Goal: Find specific page/section: Find specific page/section

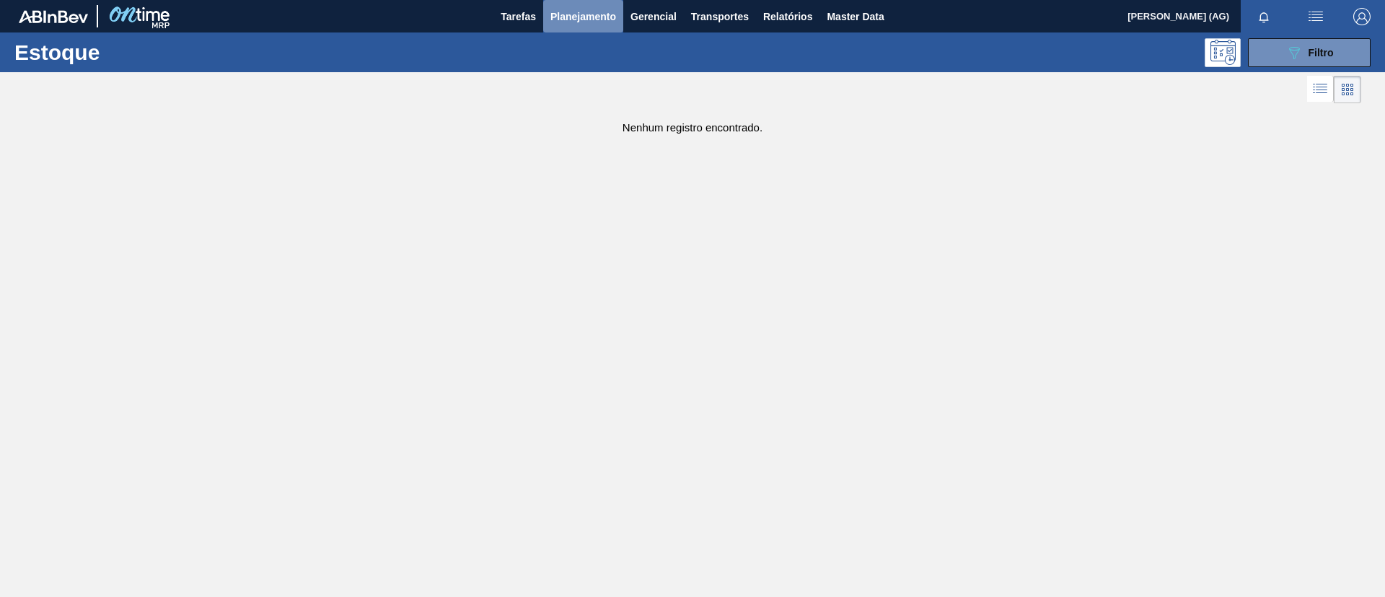
click at [566, 17] on span "Planejamento" at bounding box center [583, 16] width 66 height 17
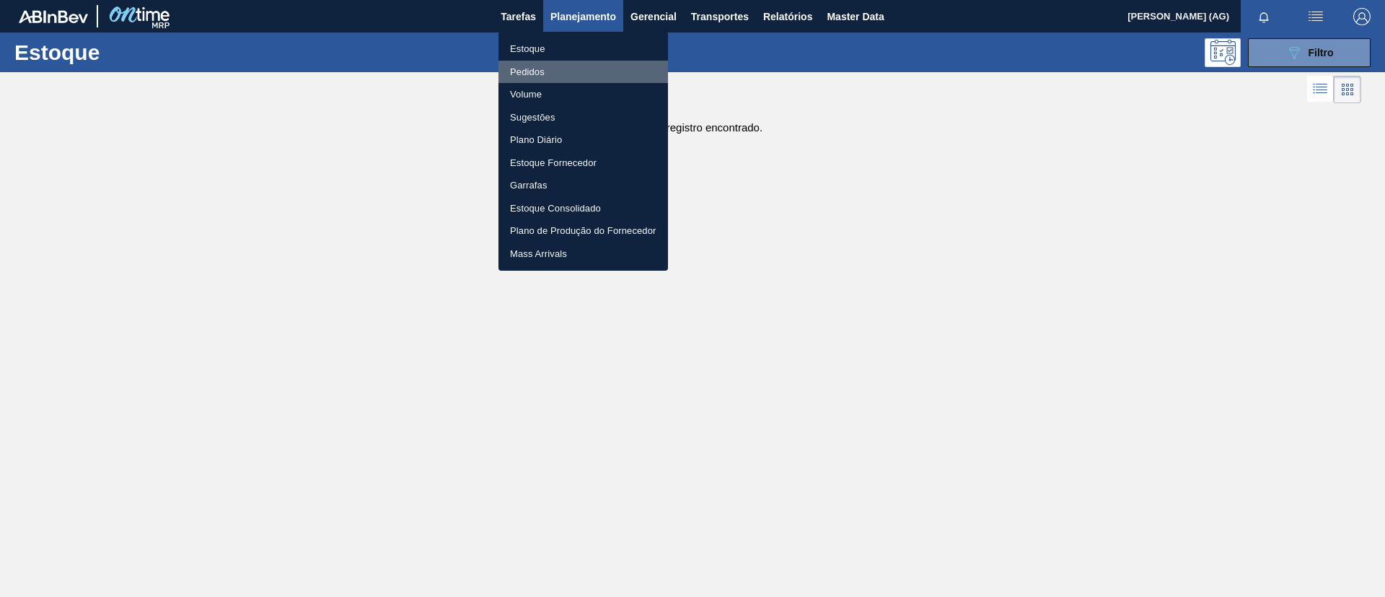
click at [532, 67] on li "Pedidos" at bounding box center [583, 72] width 170 height 23
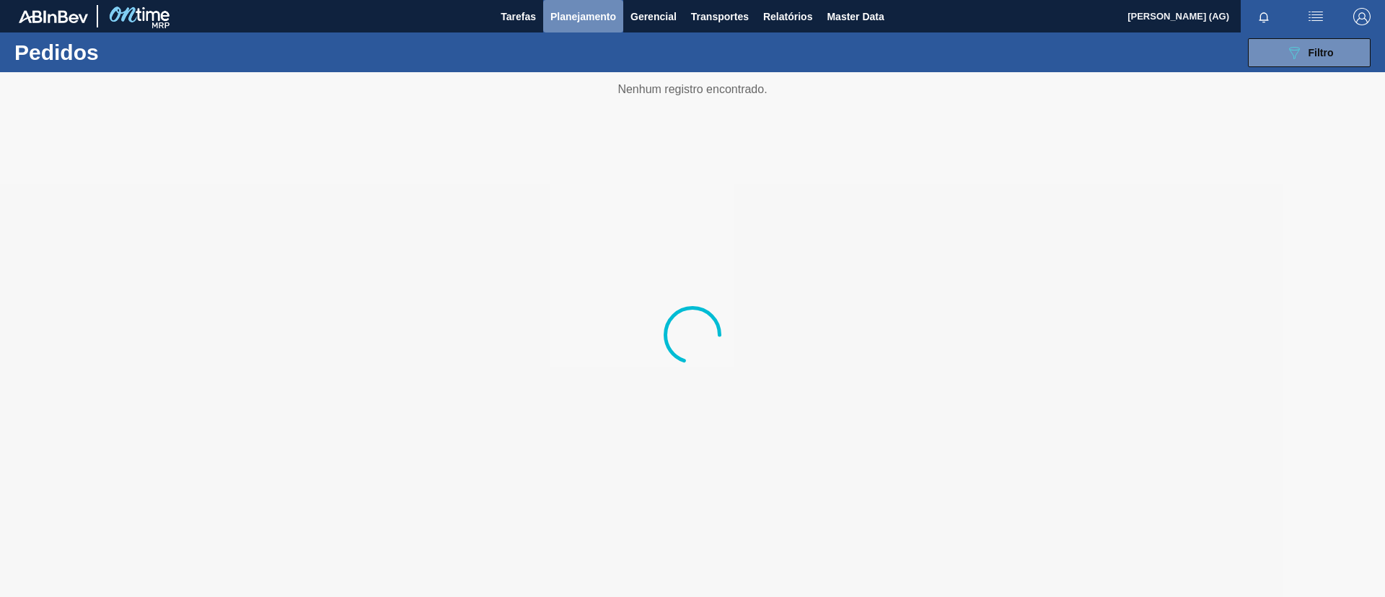
click at [581, 20] on span "Planejamento" at bounding box center [583, 16] width 66 height 17
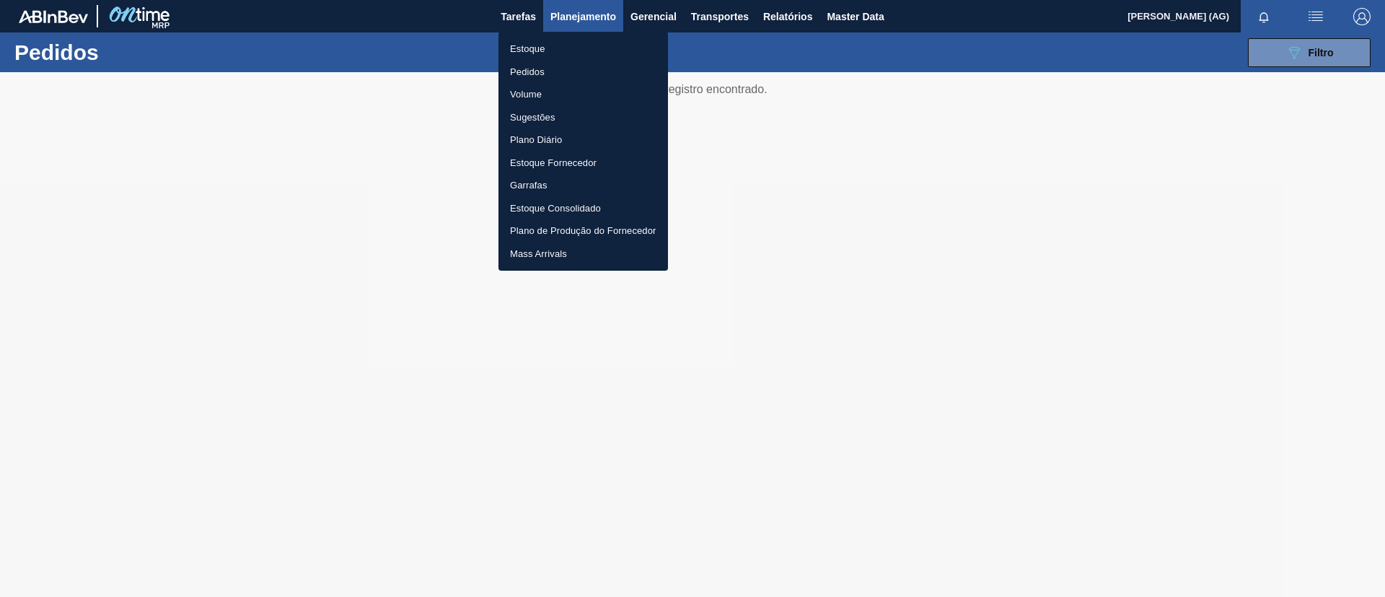
click at [532, 48] on li "Estoque" at bounding box center [583, 49] width 170 height 23
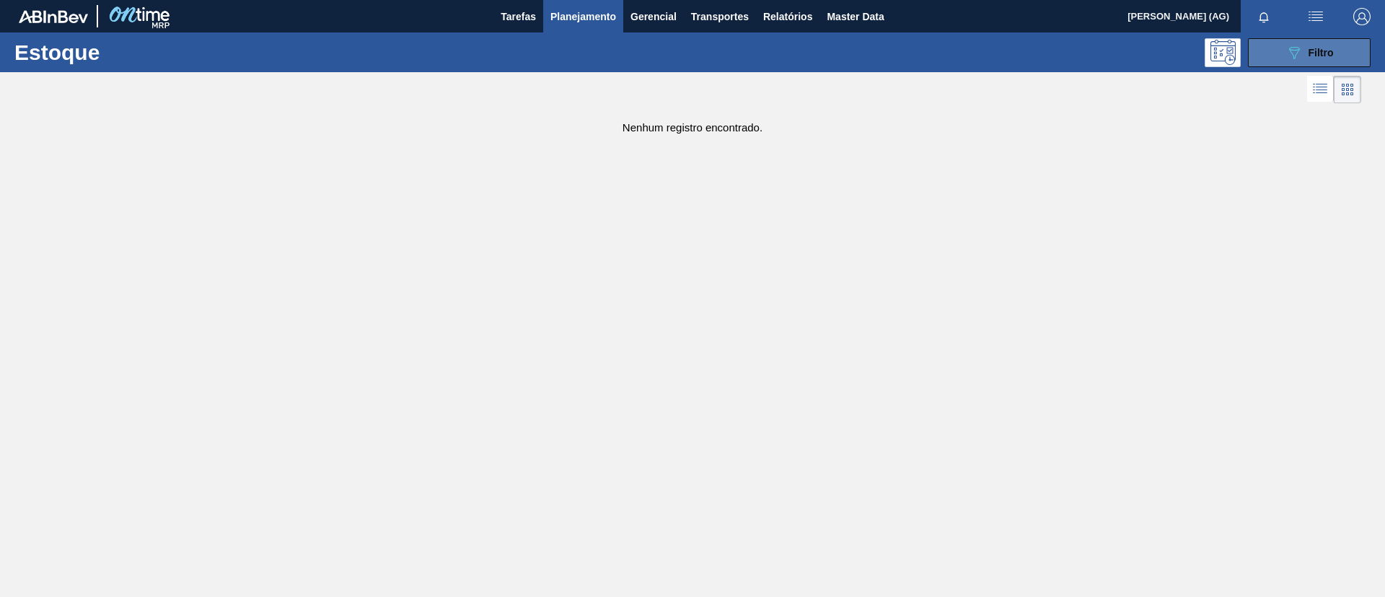
click at [1326, 50] on span "Filtro" at bounding box center [1320, 53] width 25 height 12
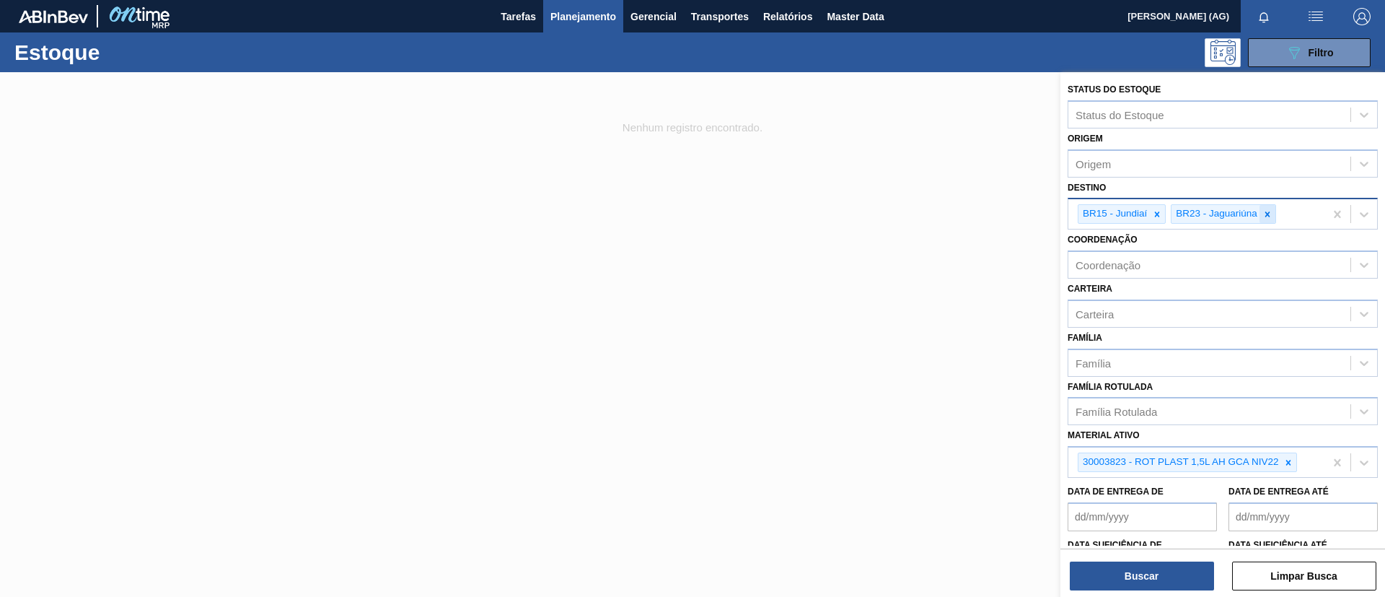
click at [1264, 211] on icon at bounding box center [1267, 214] width 10 height 10
click at [1155, 208] on div at bounding box center [1157, 214] width 16 height 18
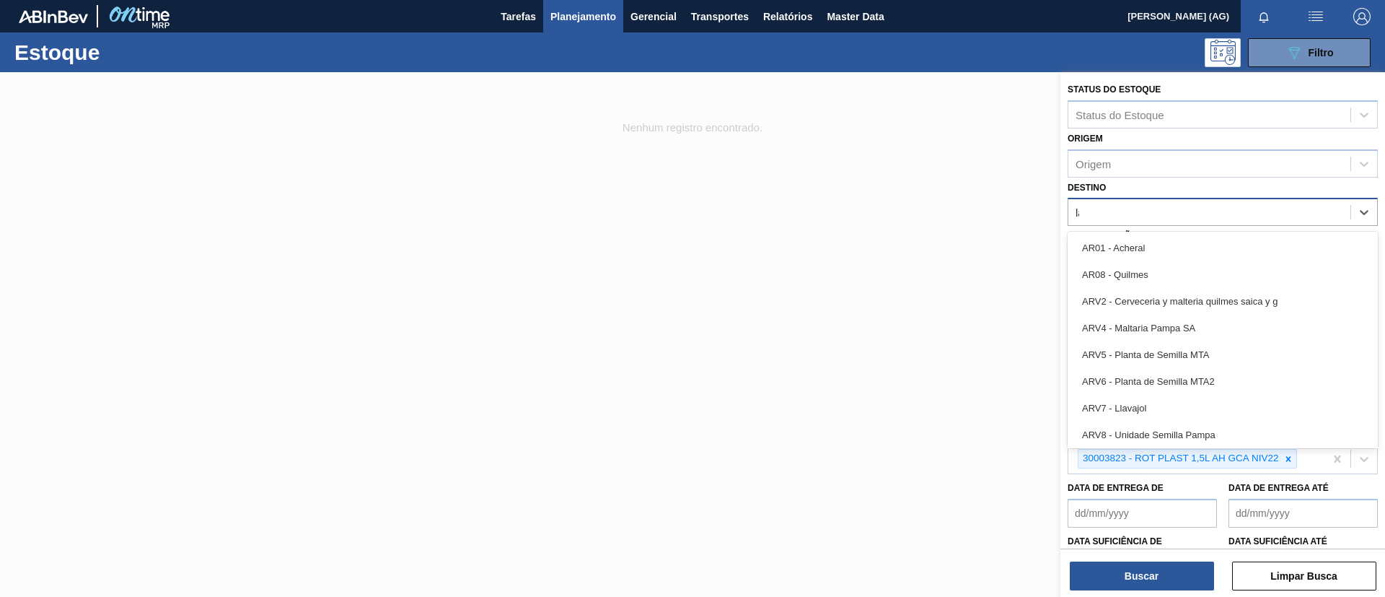
type input "lag"
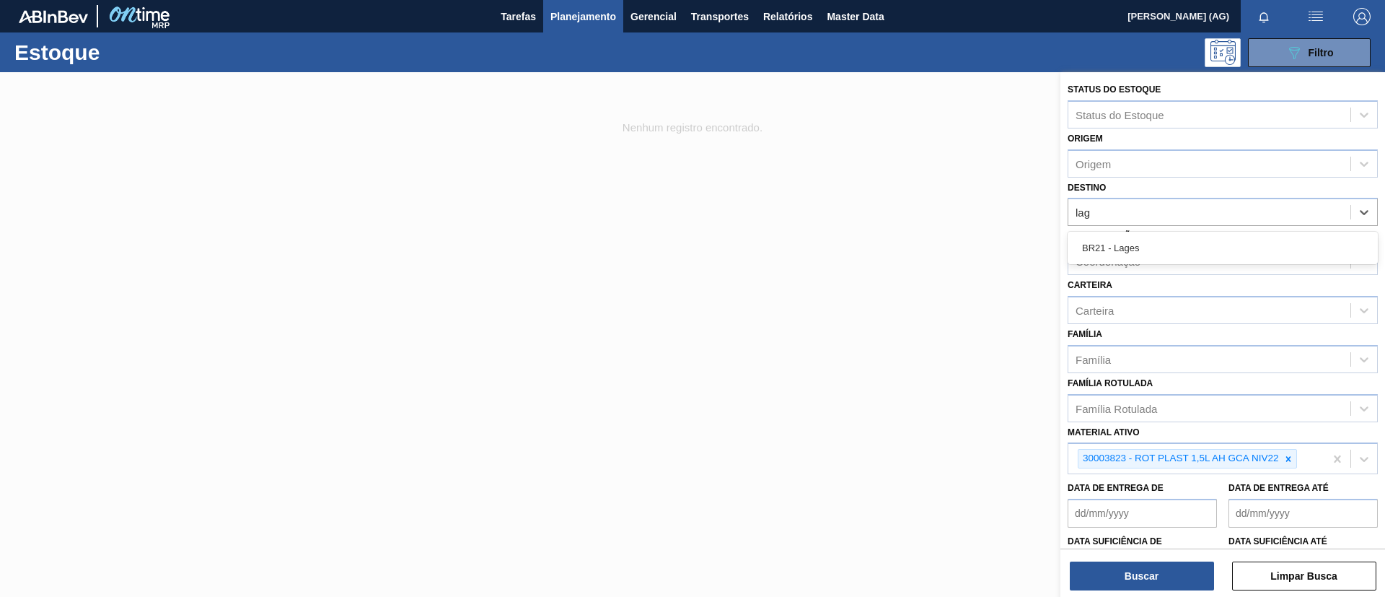
click at [1150, 240] on div "BR21 - Lages" at bounding box center [1223, 247] width 310 height 27
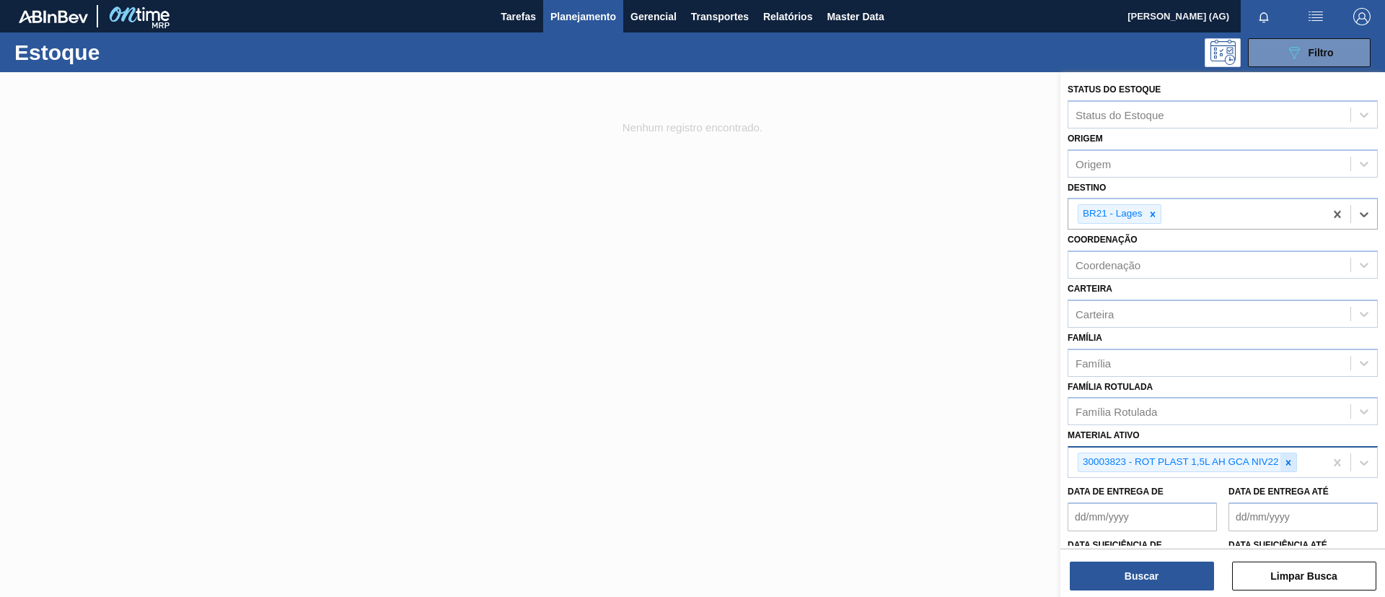
click at [1290, 465] on icon at bounding box center [1288, 462] width 10 height 10
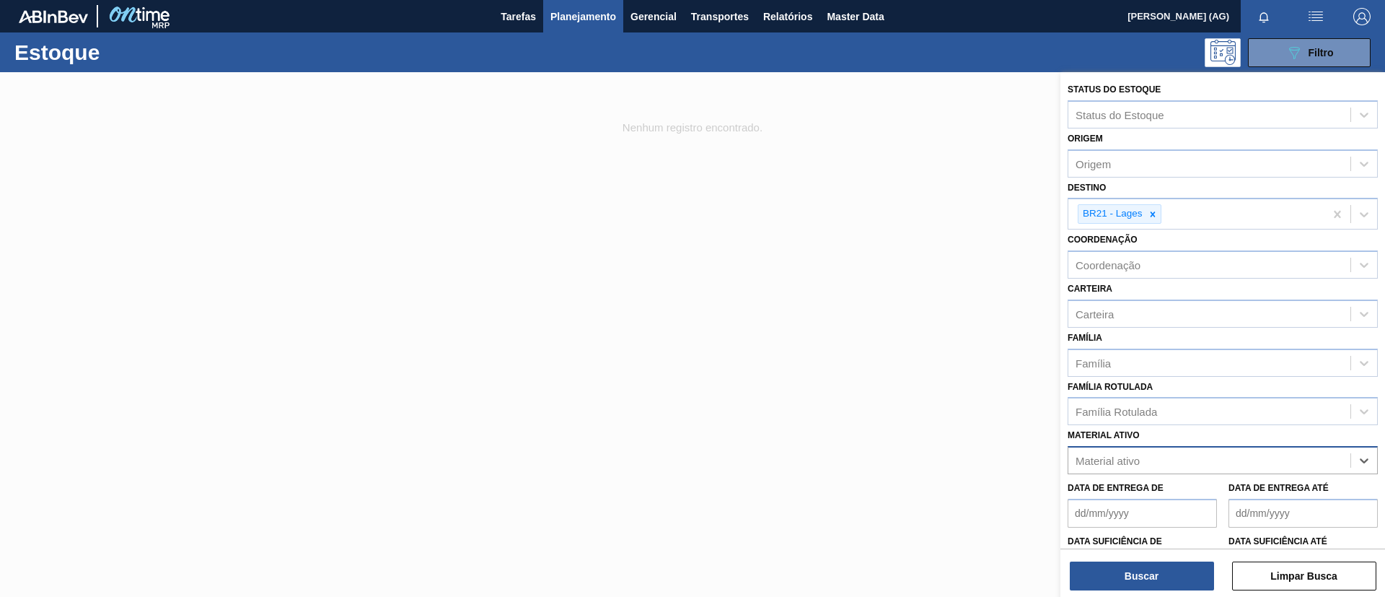
paste ativo "30008416"
type ativo "30008416"
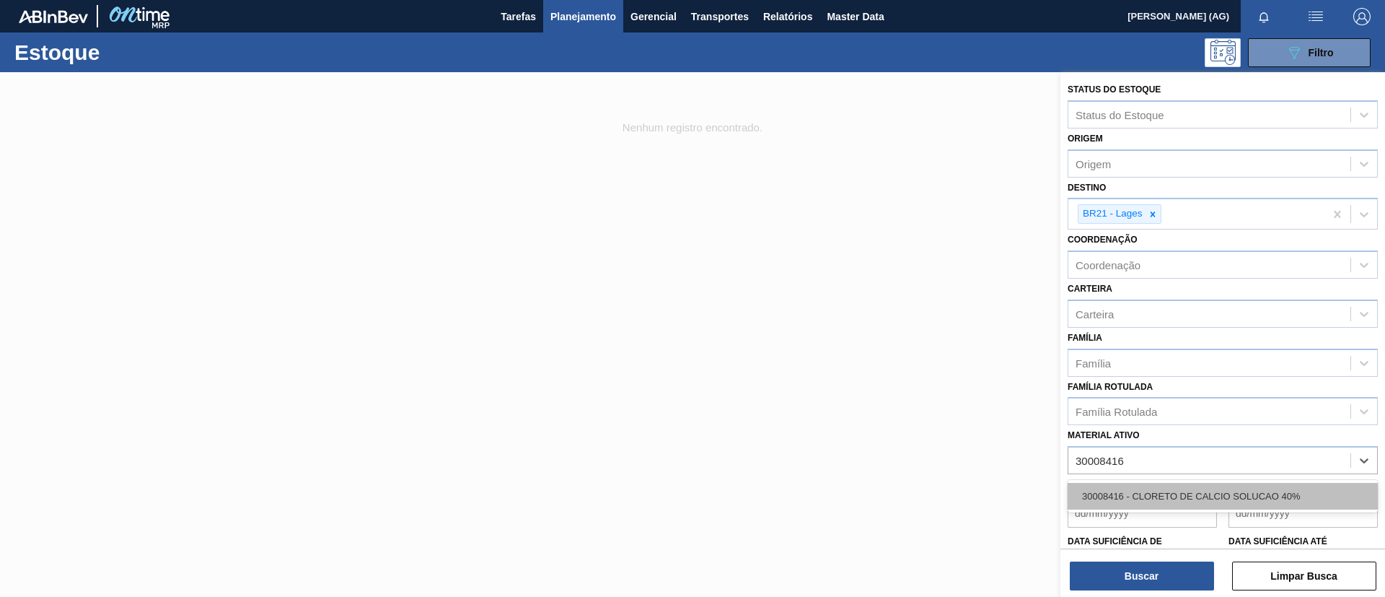
click at [1198, 505] on div "30008416 - CLORETO DE CALCIO SOLUCAO 40%" at bounding box center [1223, 496] width 310 height 27
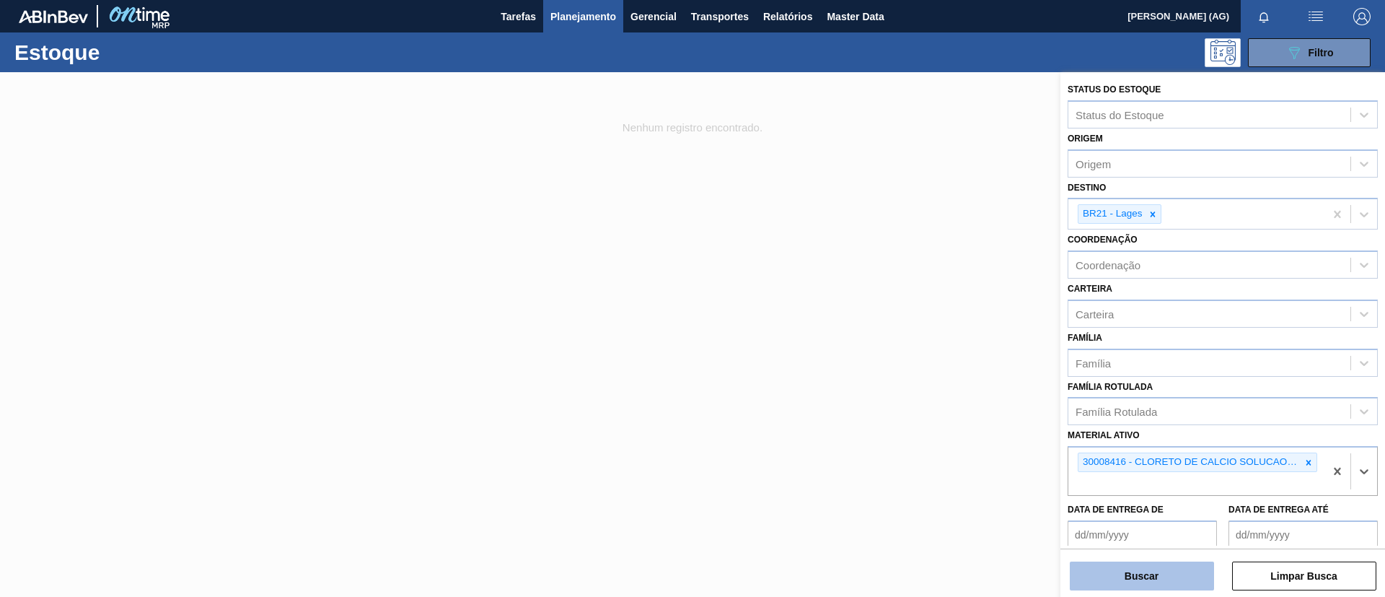
click at [1153, 576] on button "Buscar" at bounding box center [1142, 575] width 144 height 29
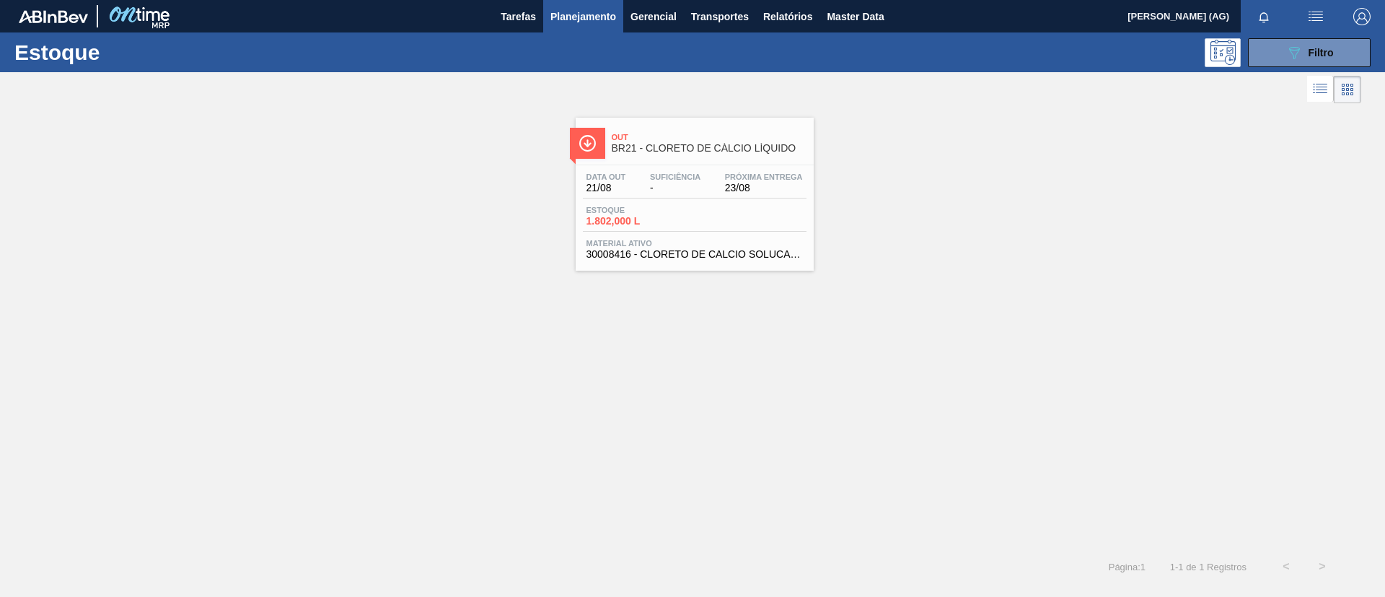
click at [597, 158] on div at bounding box center [587, 143] width 35 height 31
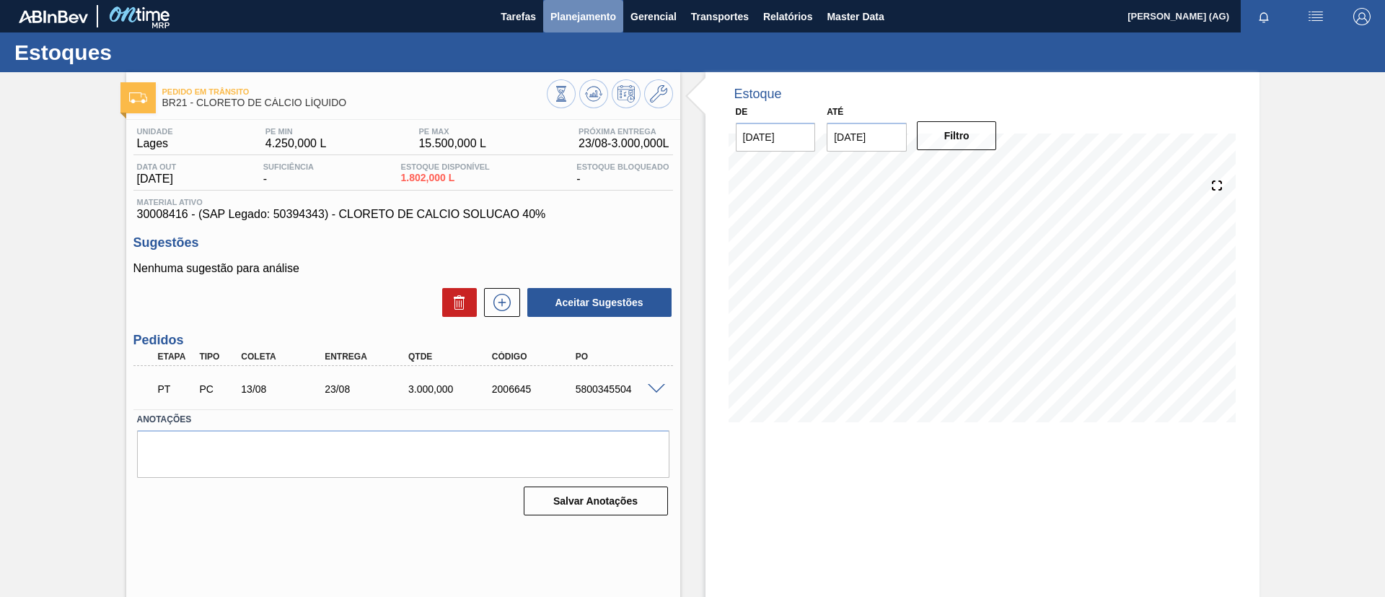
click at [578, 22] on span "Planejamento" at bounding box center [583, 16] width 66 height 17
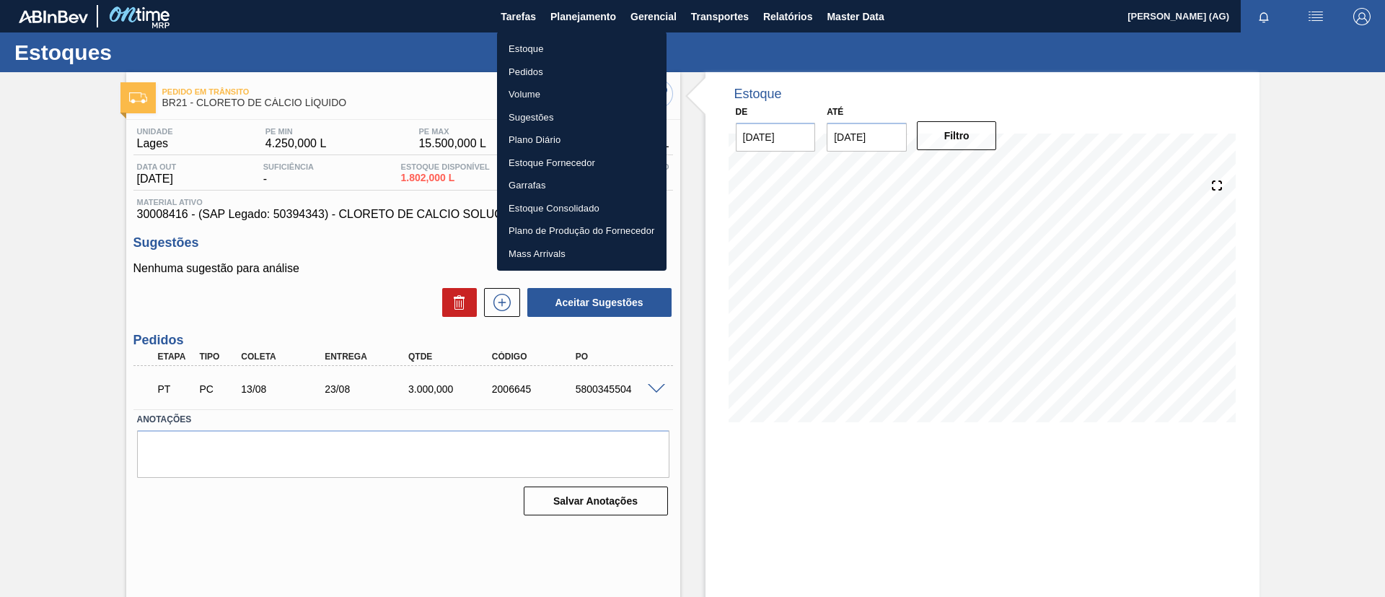
click at [567, 48] on li "Estoque" at bounding box center [582, 49] width 170 height 23
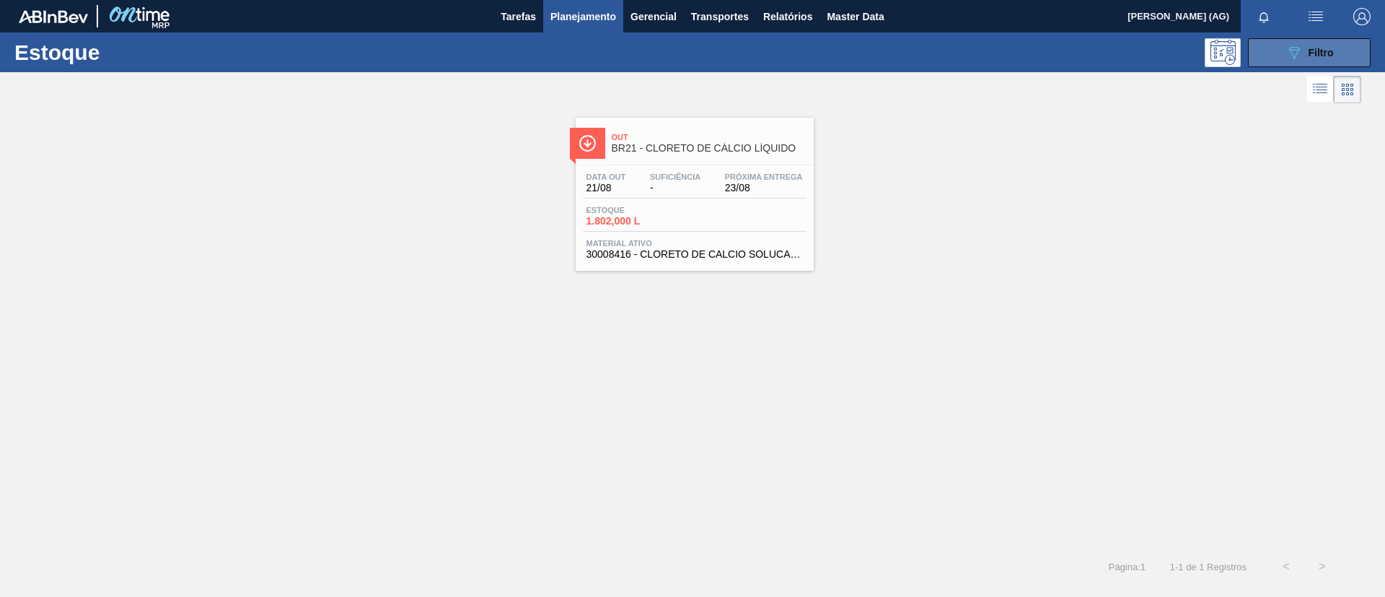
click at [1336, 58] on button "089F7B8B-B2A5-4AFE-B5C0-19BA573D28AC Filtro" at bounding box center [1309, 52] width 123 height 29
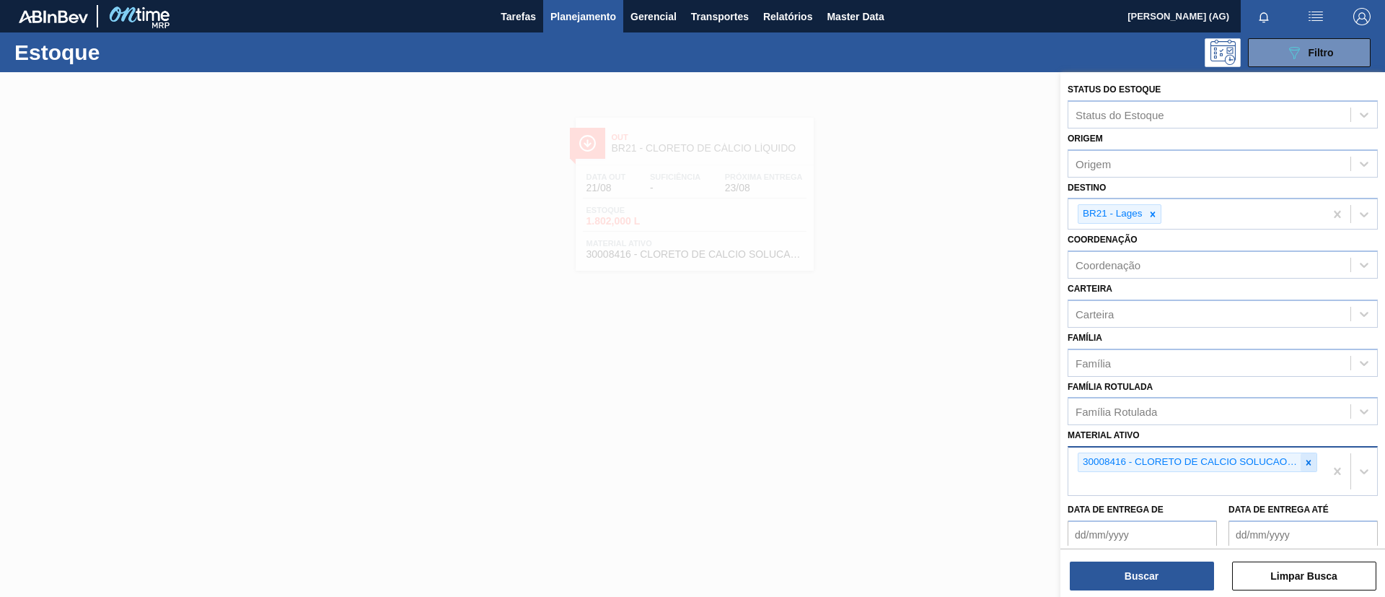
click at [1306, 464] on icon at bounding box center [1308, 461] width 5 height 5
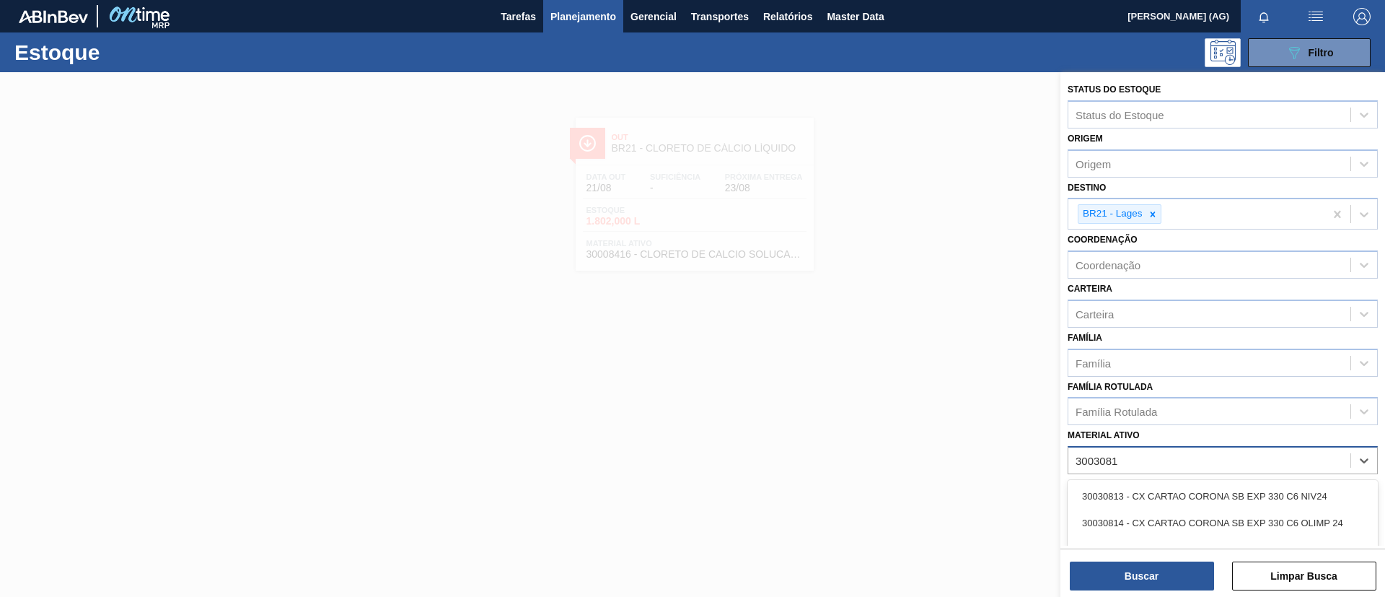
type ativo "30030813"
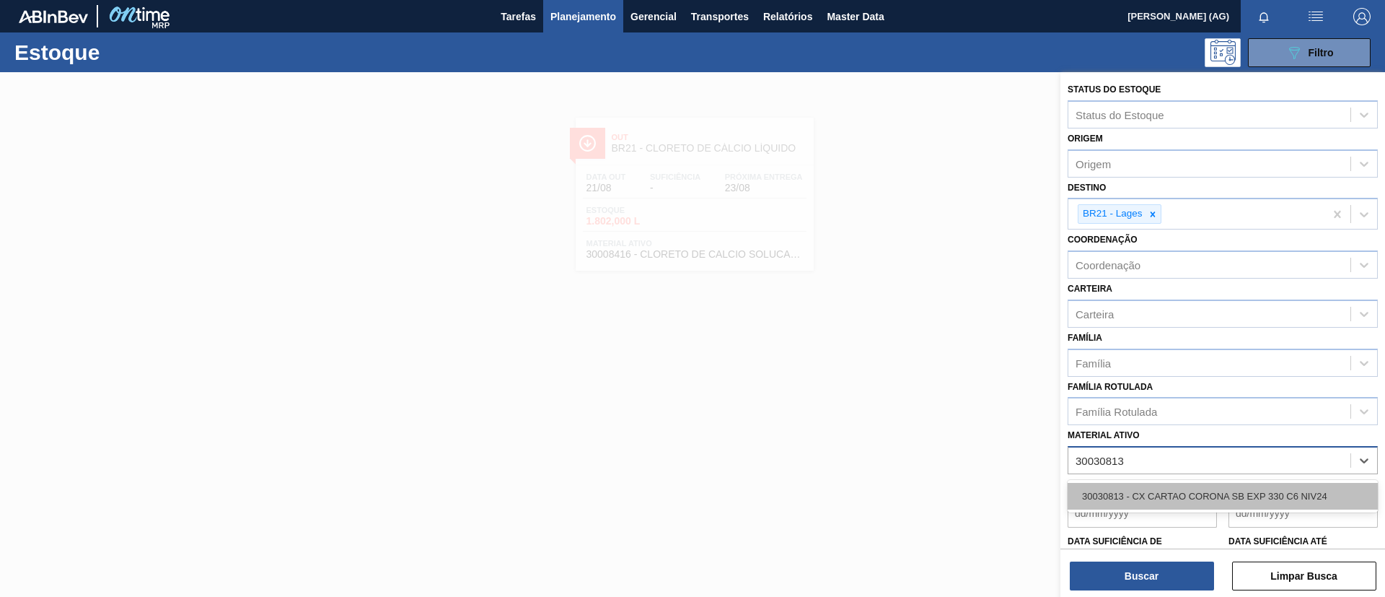
click at [1152, 487] on div "30030813 - CX CARTAO CORONA SB EXP 330 C6 NIV24" at bounding box center [1223, 496] width 310 height 27
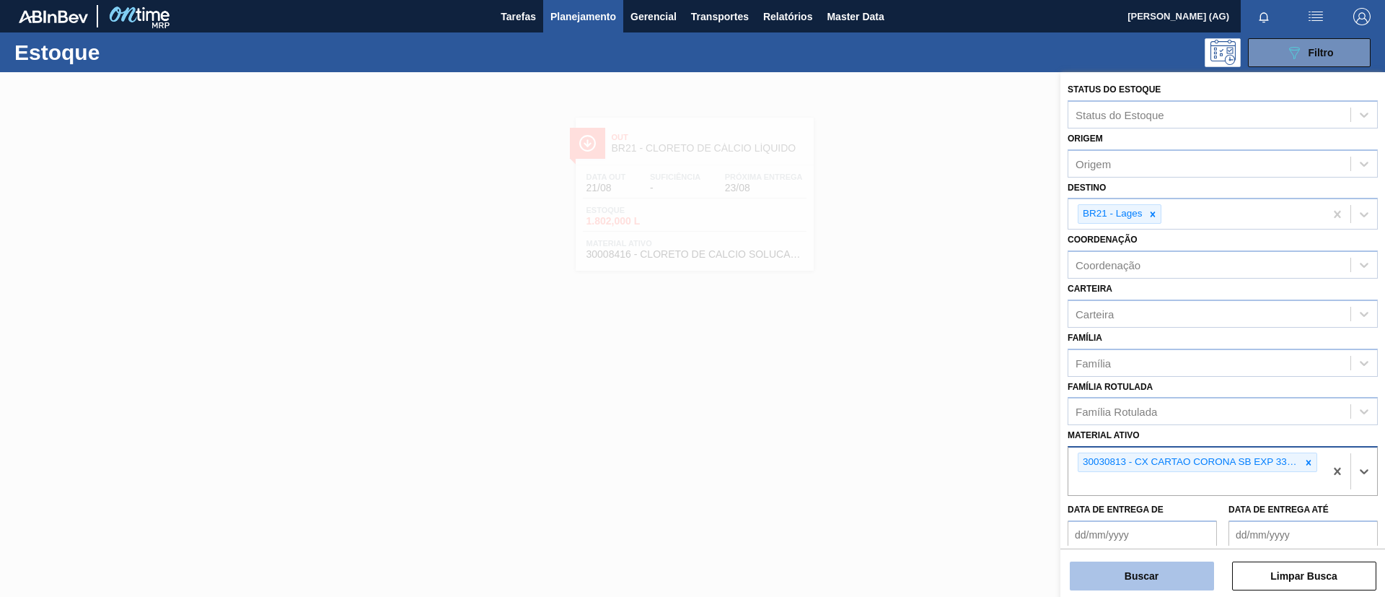
click at [1148, 574] on button "Buscar" at bounding box center [1142, 575] width 144 height 29
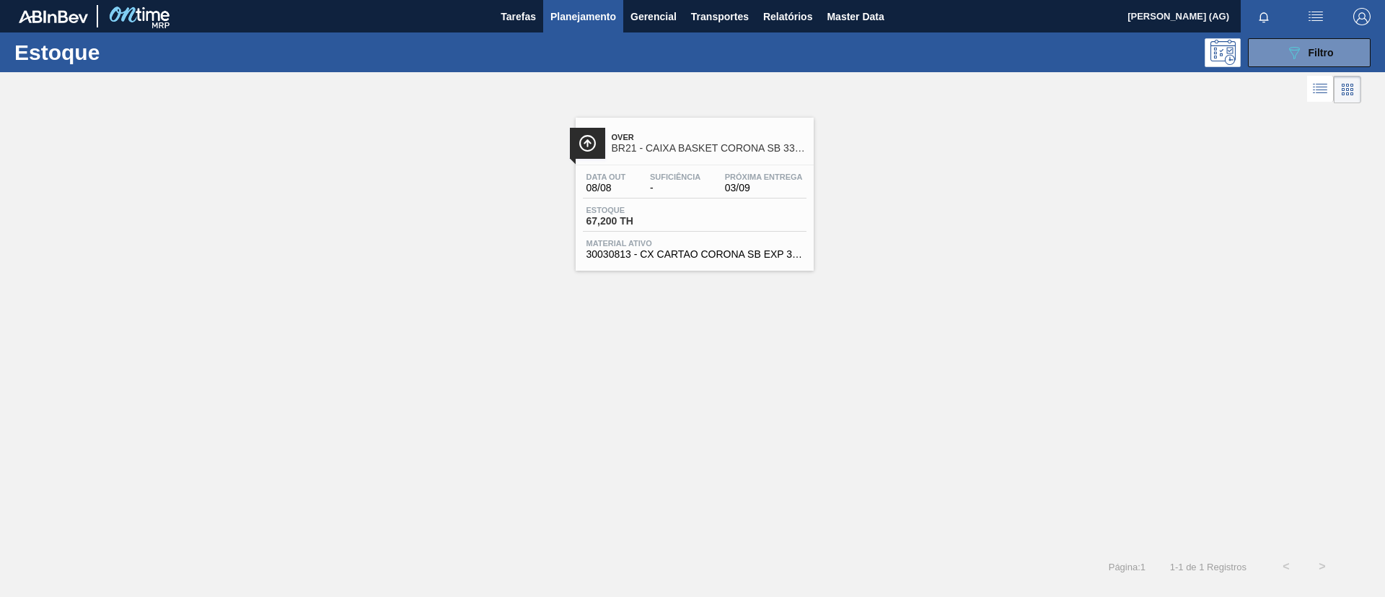
click at [589, 141] on img at bounding box center [587, 143] width 18 height 18
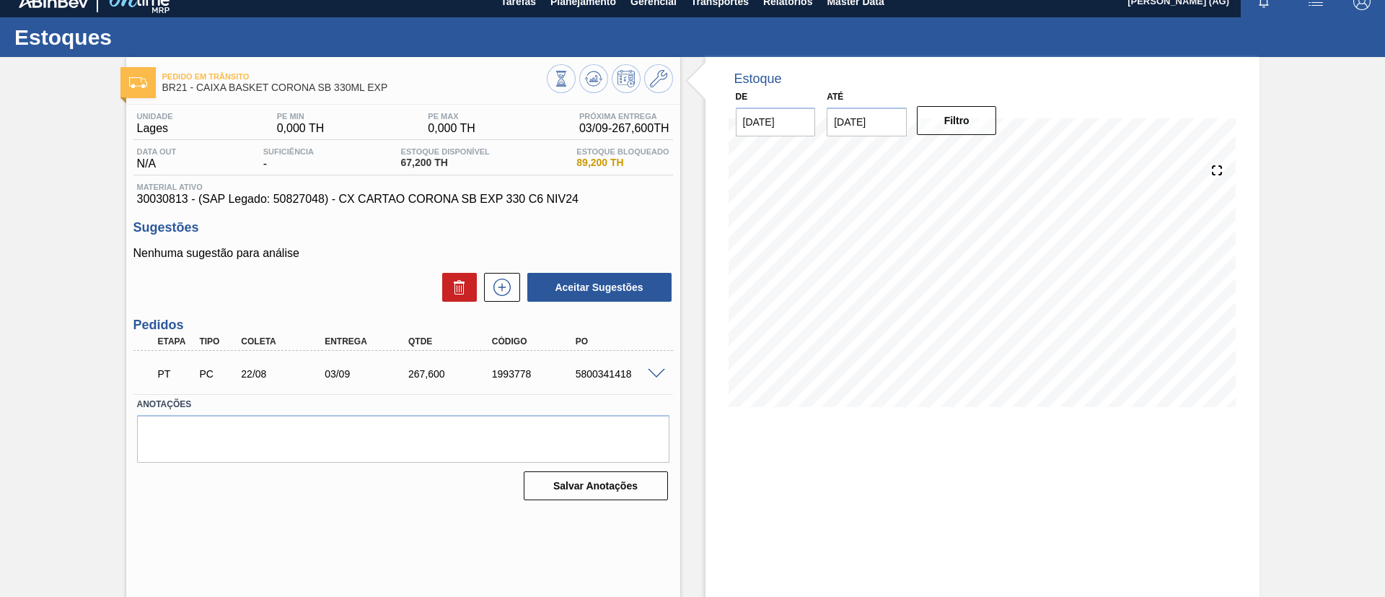
scroll to position [24, 0]
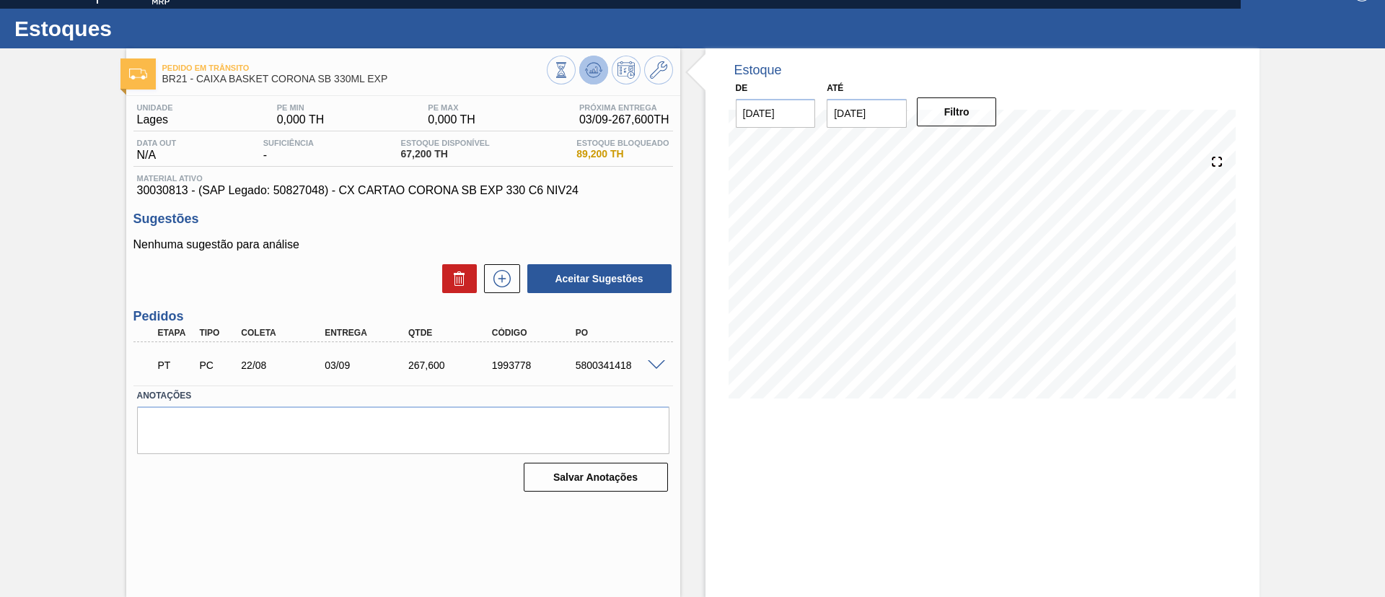
click at [603, 68] on button at bounding box center [593, 70] width 29 height 29
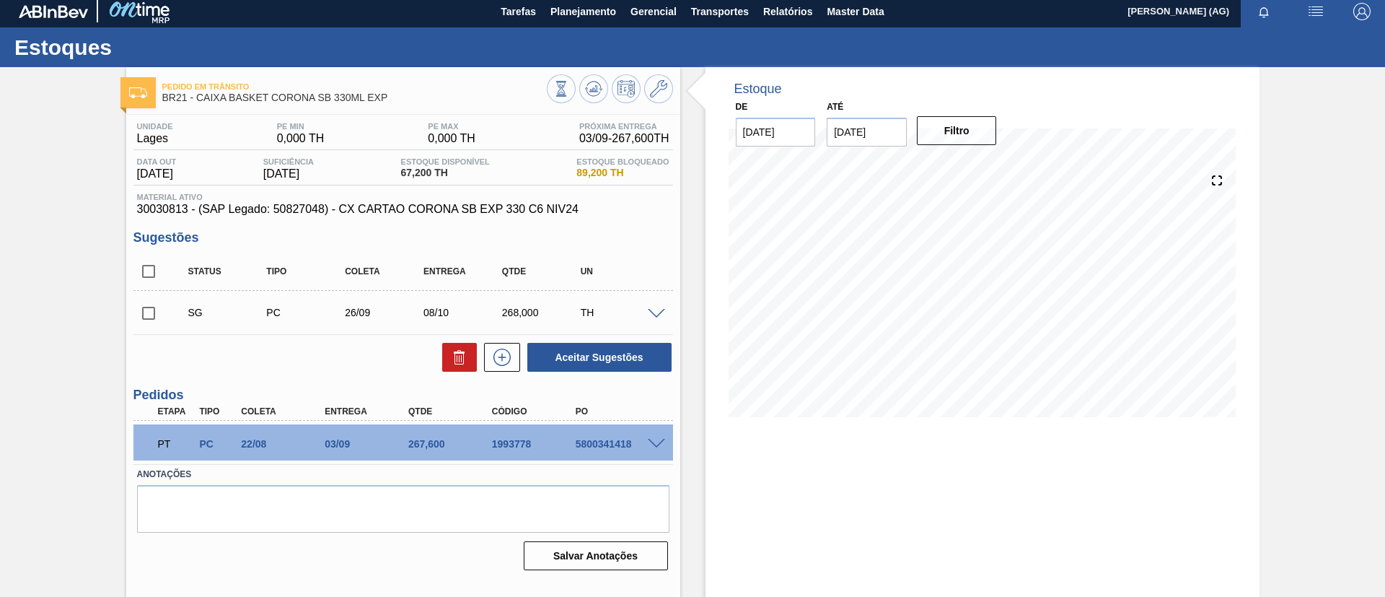
scroll to position [0, 0]
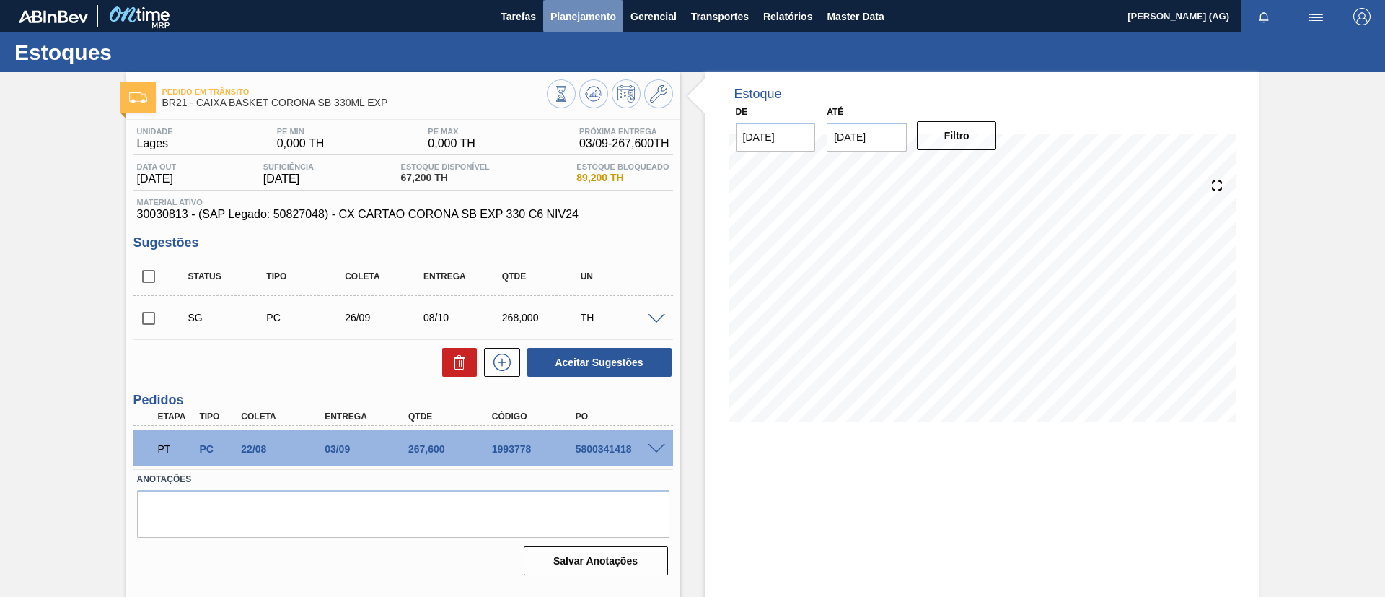
click at [586, 16] on span "Planejamento" at bounding box center [583, 16] width 66 height 17
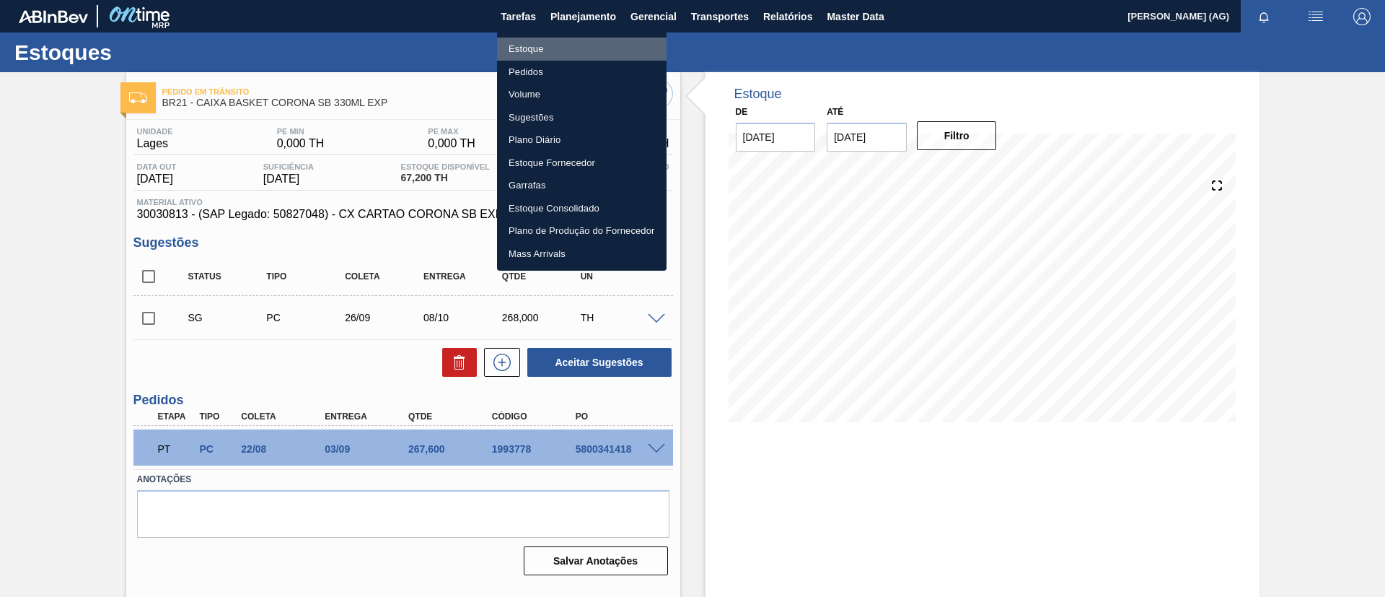
click at [573, 53] on li "Estoque" at bounding box center [582, 49] width 170 height 23
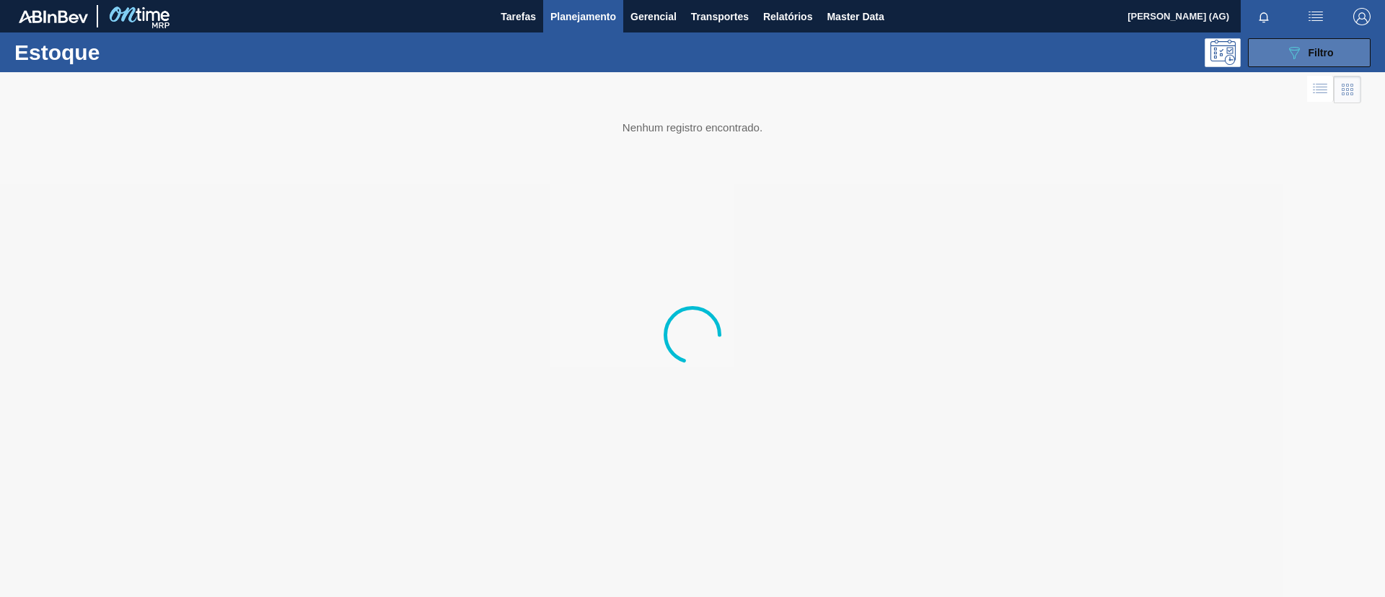
click at [1327, 50] on span "Filtro" at bounding box center [1320, 53] width 25 height 12
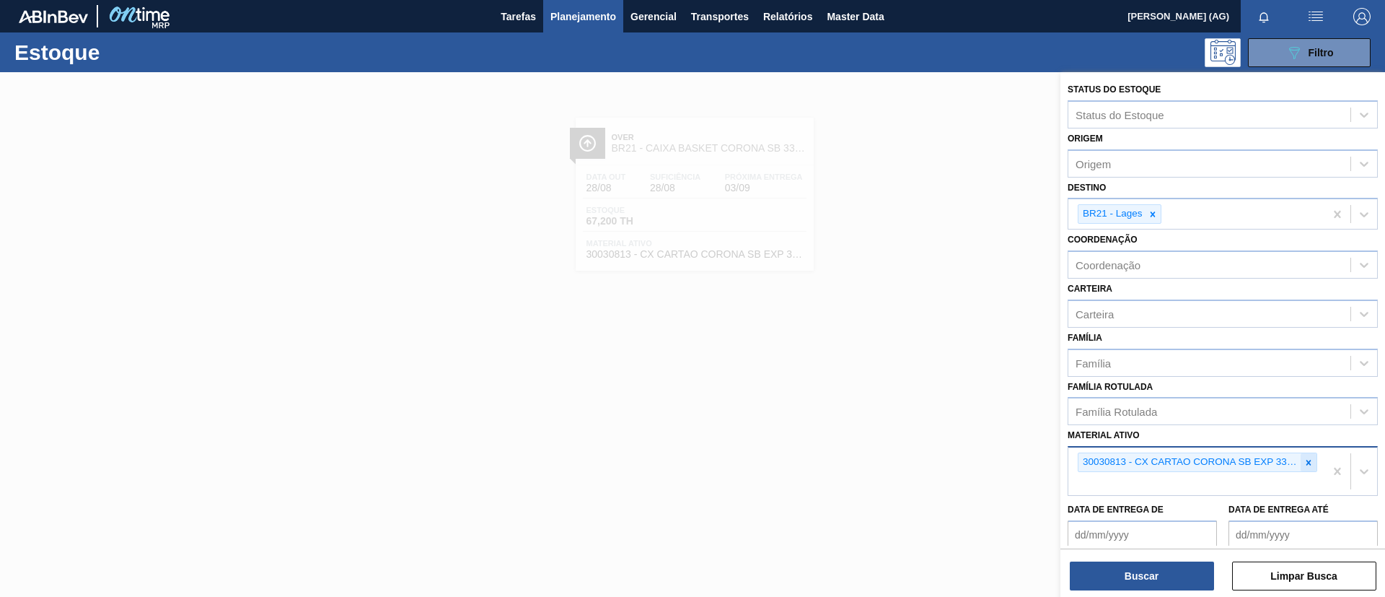
click at [1303, 465] on icon at bounding box center [1308, 462] width 10 height 10
click at [1303, 464] on icon at bounding box center [1308, 462] width 10 height 10
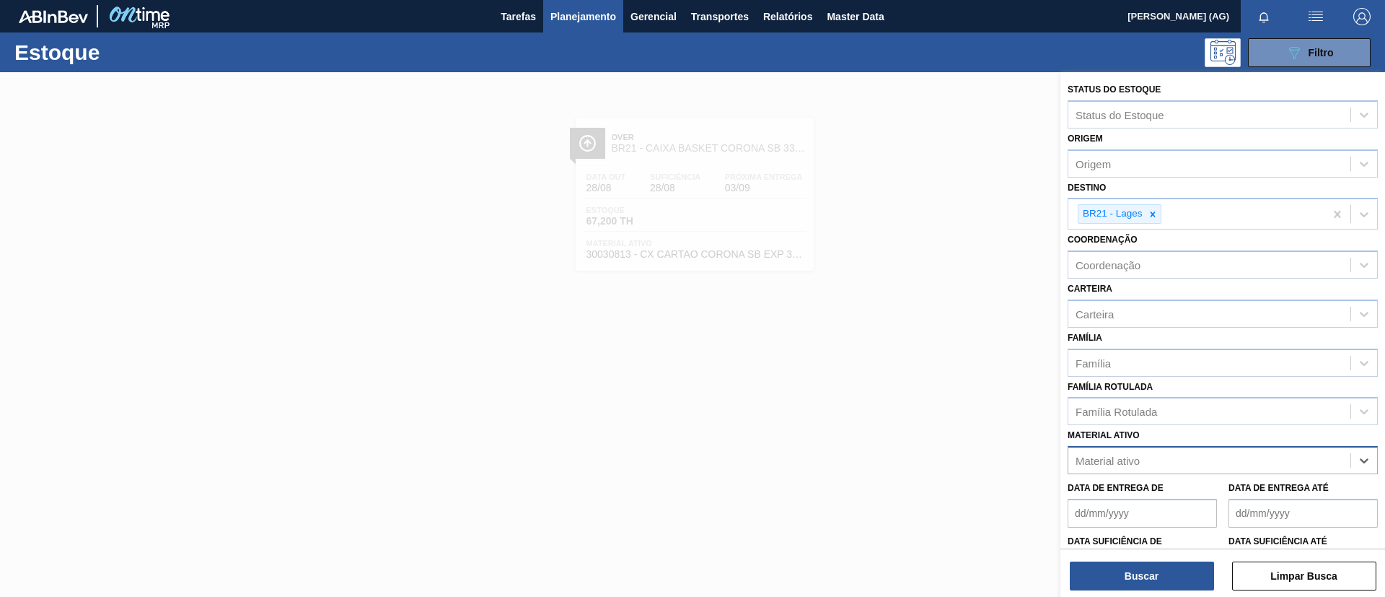
paste ativo "30008416"
type ativo "30008416"
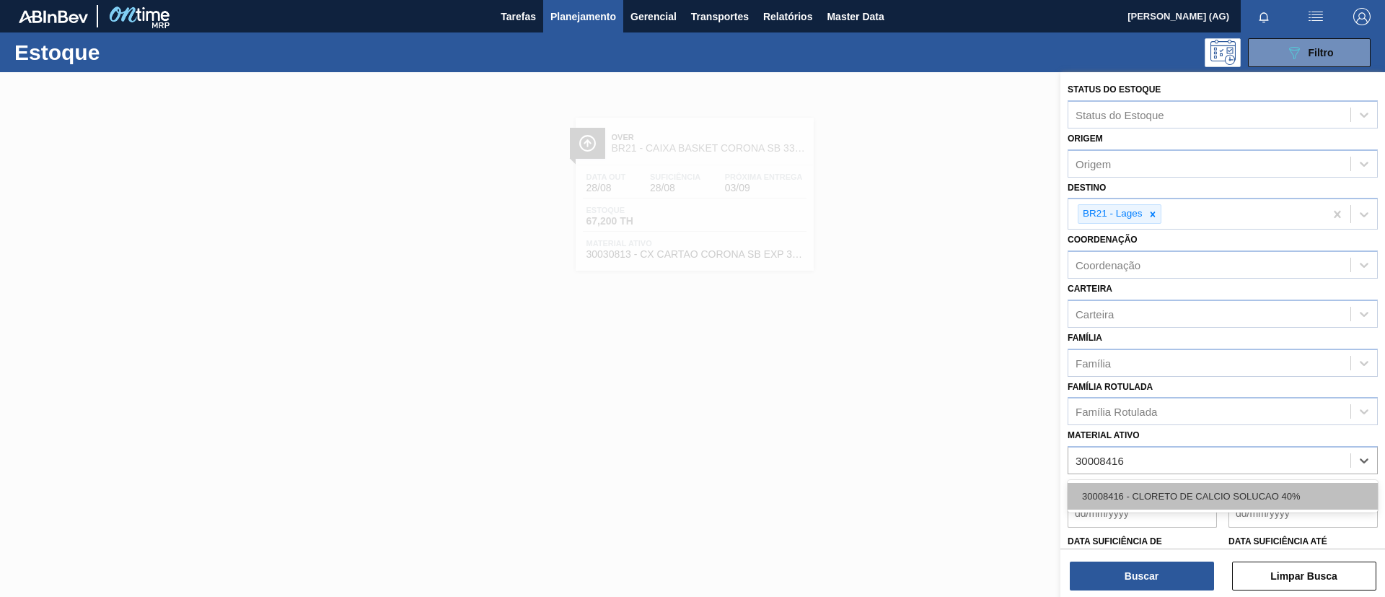
click at [1161, 496] on div "30008416 - CLORETO DE CALCIO SOLUCAO 40%" at bounding box center [1223, 496] width 310 height 27
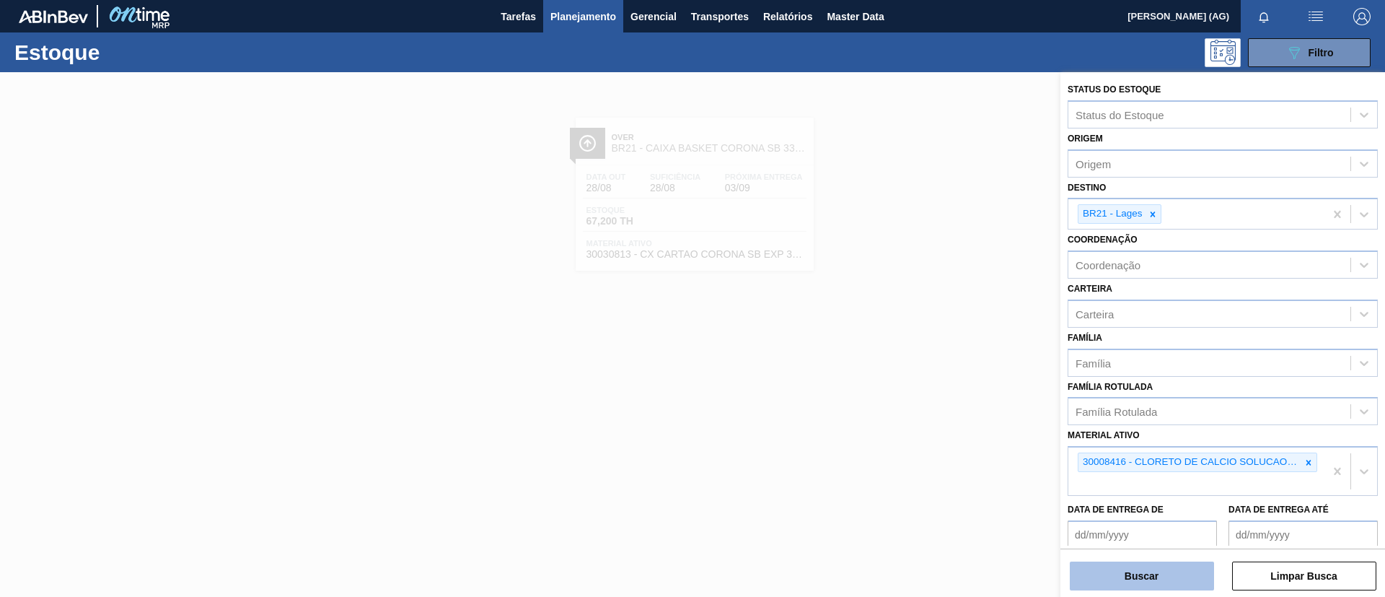
click at [1158, 576] on button "Buscar" at bounding box center [1142, 575] width 144 height 29
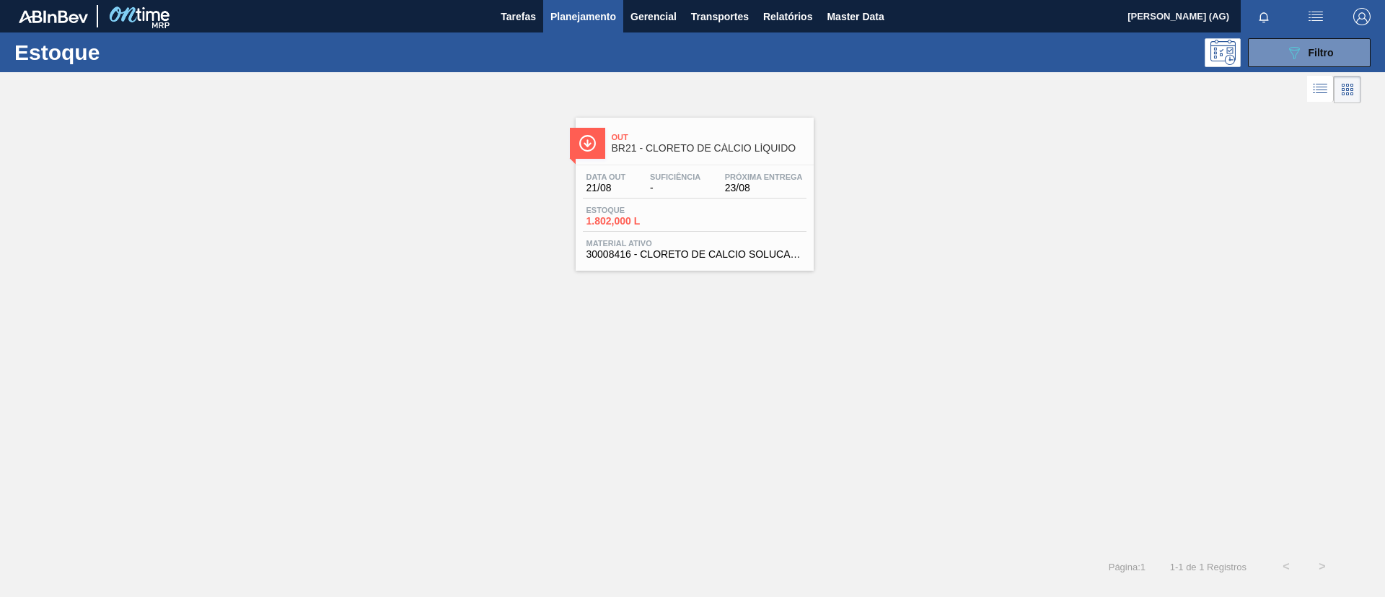
drag, startPoint x: 547, startPoint y: 138, endPoint x: 557, endPoint y: 134, distance: 10.3
click at [553, 134] on div "Out BR21 - CLORETO DE CÁLCIO LÍQUIDO Data out 21/08 Suficiência - Próxima Entre…" at bounding box center [692, 189] width 1385 height 164
click at [572, 143] on div at bounding box center [587, 143] width 35 height 31
